Goal: Navigation & Orientation: Find specific page/section

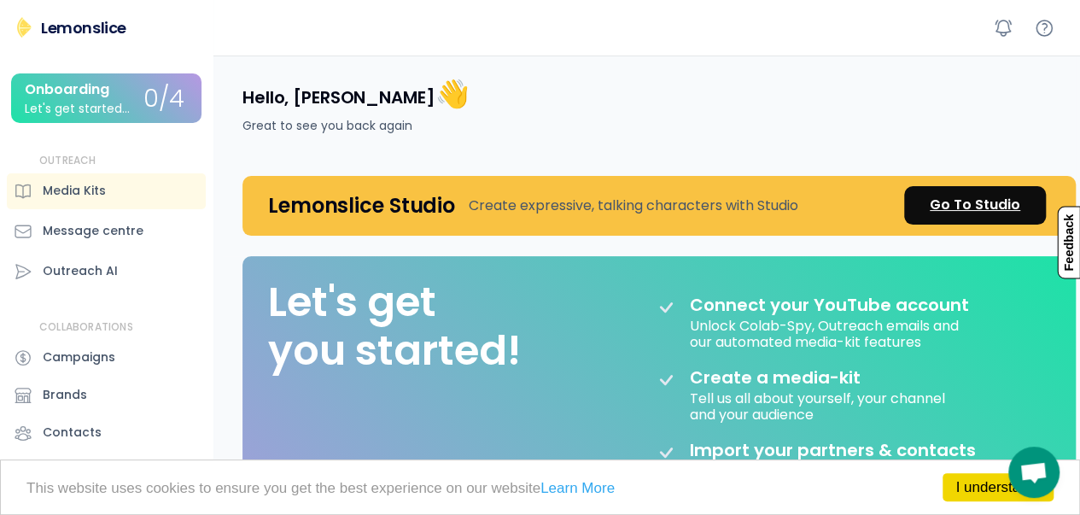
click at [969, 207] on div "Go To Studio" at bounding box center [974, 205] width 90 height 20
click at [783, 74] on div "Hello, [PERSON_NAME] 👋 Great to see you back again" at bounding box center [648, 105] width 853 height 100
